Goal: Navigation & Orientation: Find specific page/section

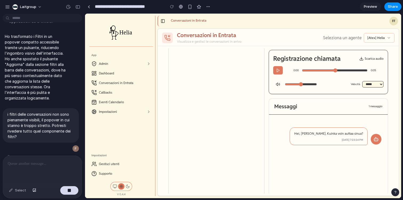
scroll to position [118, 0]
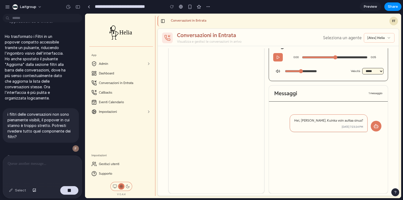
click at [379, 70] on select "***** ** ***** **** **" at bounding box center [372, 71] width 21 height 6
click at [385, 38] on div "[Atex] Helia" at bounding box center [379, 38] width 31 height 10
click at [389, 37] on icon at bounding box center [389, 37] width 2 height 1
click at [147, 110] on icon at bounding box center [149, 112] width 4 height 4
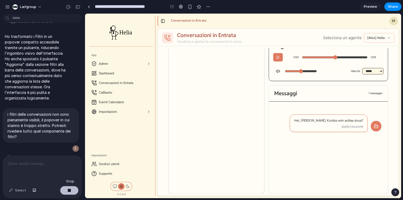
click at [69, 191] on div "button" at bounding box center [69, 190] width 4 height 4
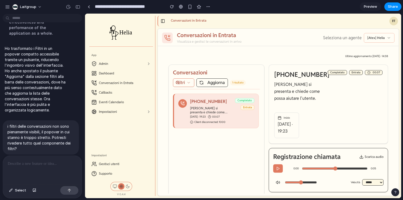
scroll to position [0, 0]
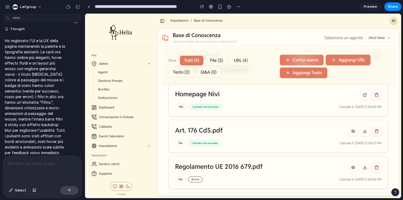
scroll to position [255, 0]
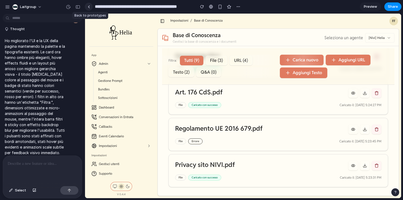
click at [88, 8] on div at bounding box center [89, 6] width 2 height 3
